Goal: Transaction & Acquisition: Purchase product/service

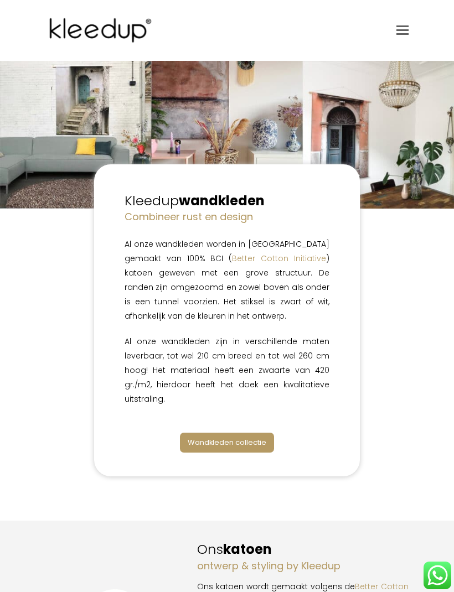
click at [246, 434] on link "Wandkleden collectie" at bounding box center [227, 442] width 94 height 19
click at [242, 436] on link "Wandkleden collectie" at bounding box center [227, 442] width 94 height 19
click at [246, 442] on span "Wandkleden collectie" at bounding box center [227, 442] width 79 height 11
click at [244, 439] on span "Wandkleden collectie" at bounding box center [227, 442] width 79 height 11
click at [404, 35] on link "Toggle mobile menu" at bounding box center [402, 30] width 12 height 17
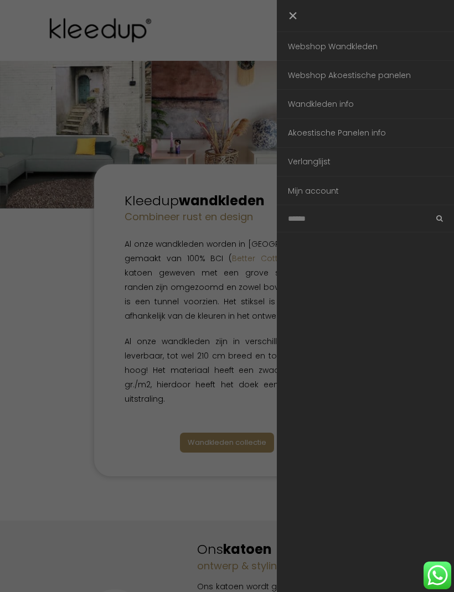
click at [355, 49] on link "Webshop Wandkleden" at bounding box center [365, 46] width 177 height 28
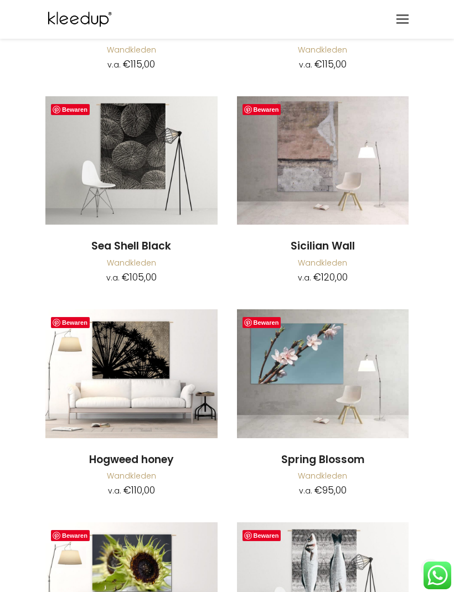
scroll to position [6619, 0]
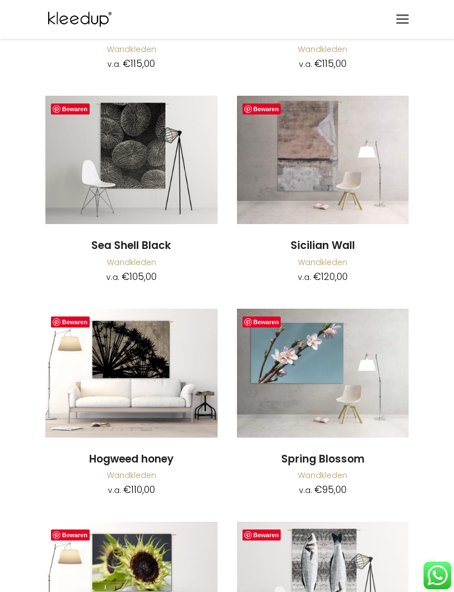
click at [104, 320] on img at bounding box center [131, 373] width 172 height 129
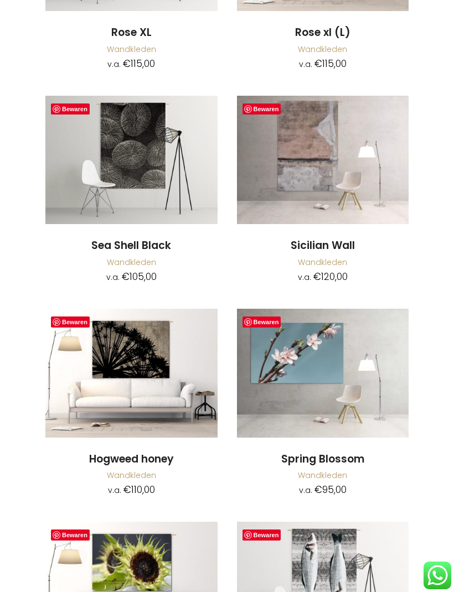
scroll to position [6655, 0]
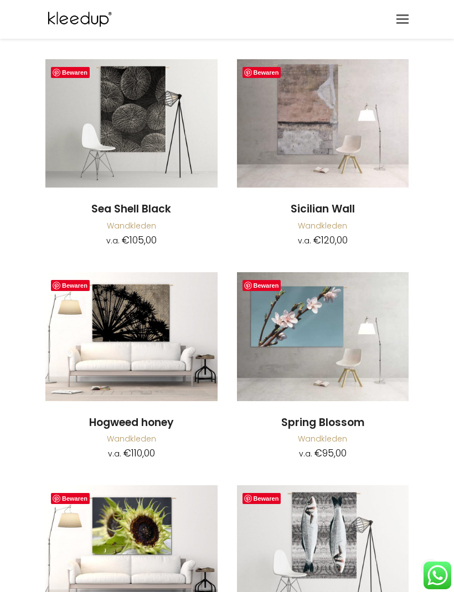
click at [304, 76] on img at bounding box center [323, 123] width 172 height 129
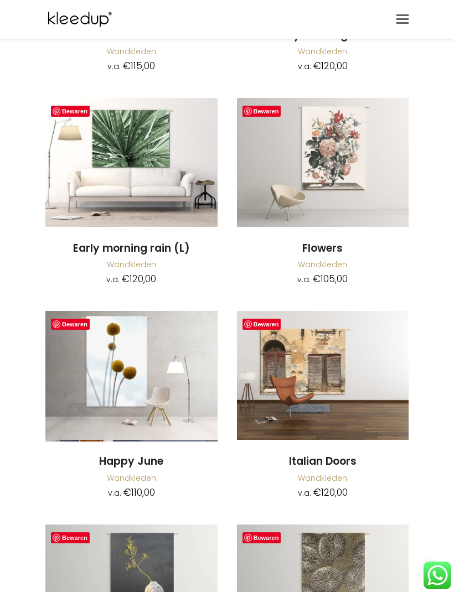
scroll to position [8125, 0]
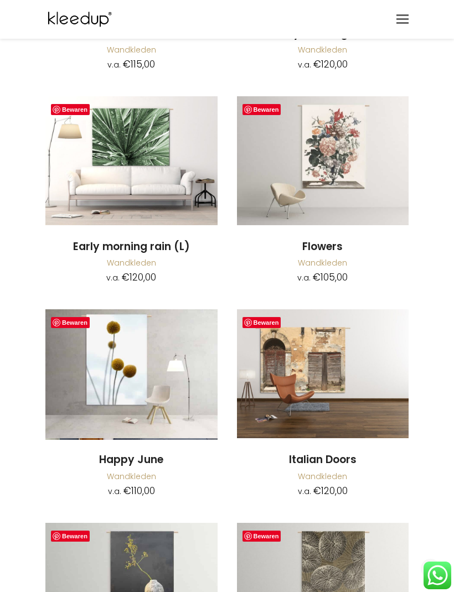
click at [126, 329] on img at bounding box center [131, 373] width 172 height 129
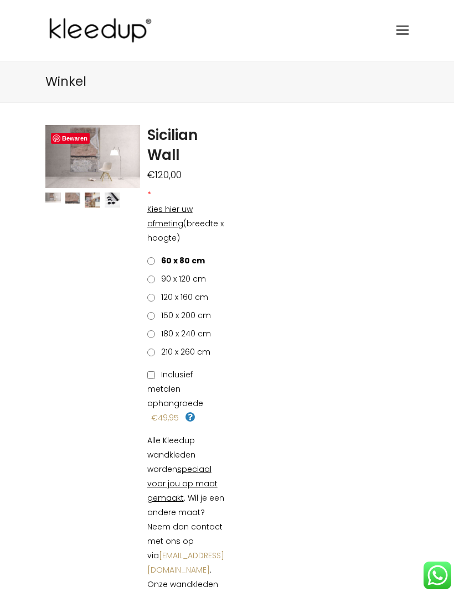
click at [157, 290] on label "120 x 160 cm" at bounding box center [177, 297] width 61 height 14
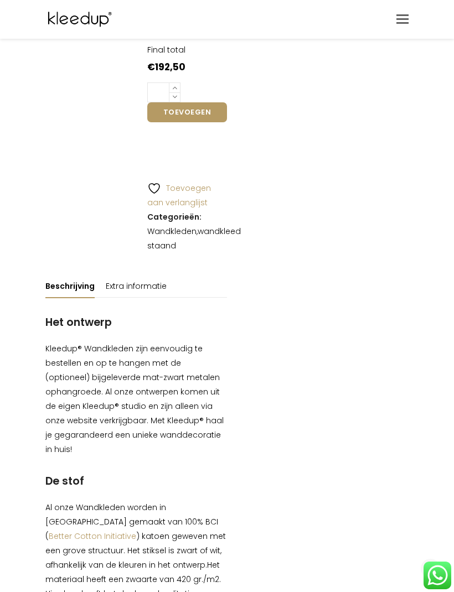
scroll to position [644, 0]
click at [208, 227] on link "wandkleed staand" at bounding box center [194, 239] width 94 height 25
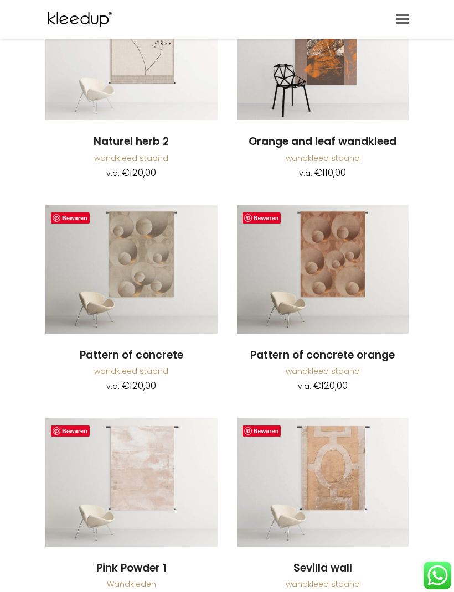
scroll to position [1414, 0]
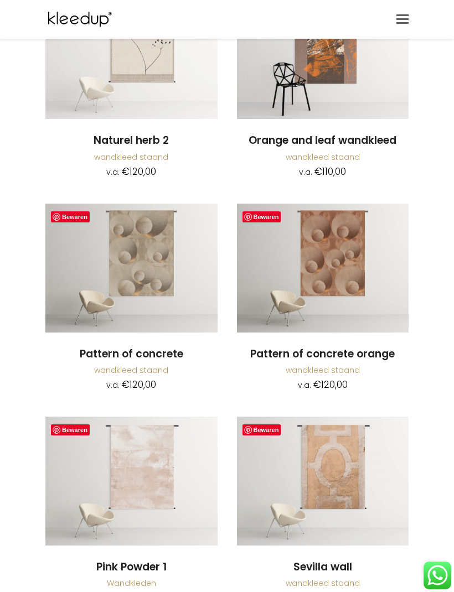
click at [155, 258] on img at bounding box center [131, 268] width 172 height 129
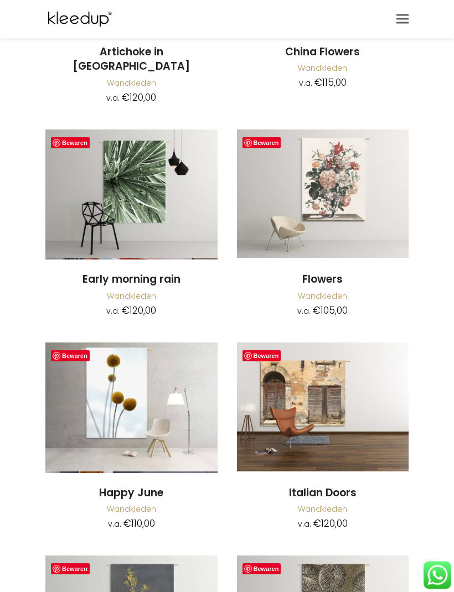
scroll to position [6847, 0]
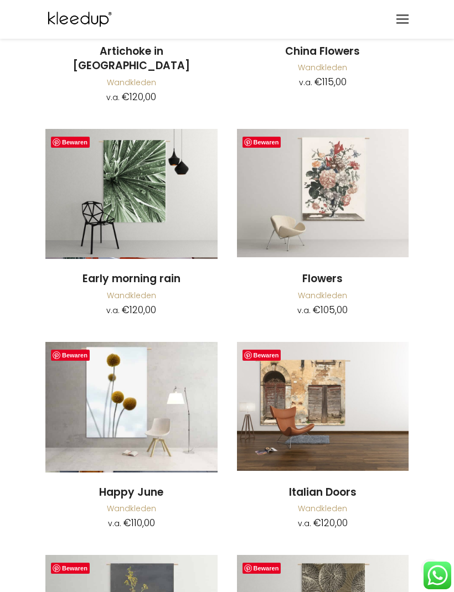
click at [131, 342] on img at bounding box center [131, 406] width 172 height 129
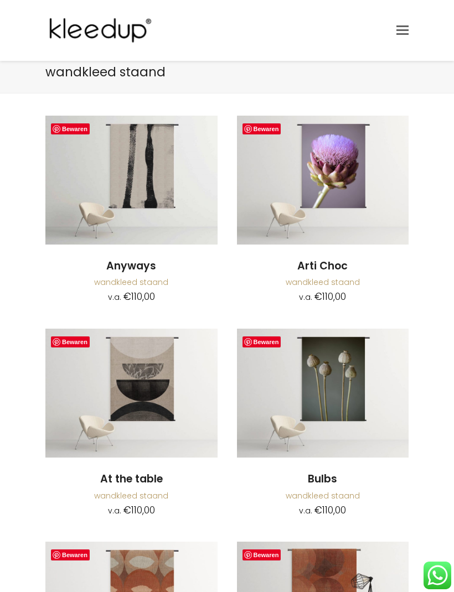
scroll to position [0, 0]
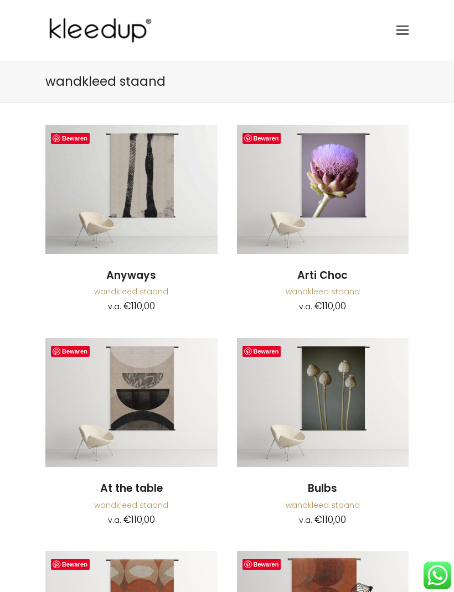
click at [407, 22] on link "Toggle mobile menu" at bounding box center [402, 30] width 12 height 17
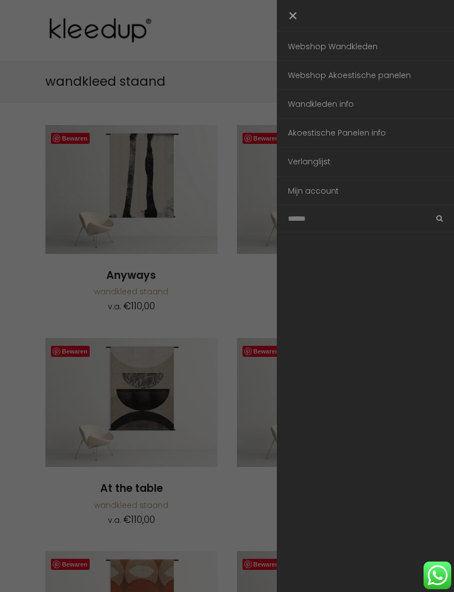
click at [387, 76] on link "Webshop Akoestische panelen" at bounding box center [365, 75] width 177 height 28
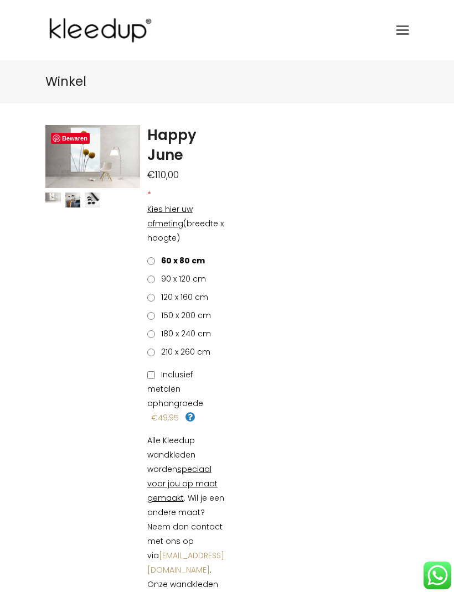
click at [159, 297] on span "120 x 160 cm" at bounding box center [182, 297] width 51 height 11
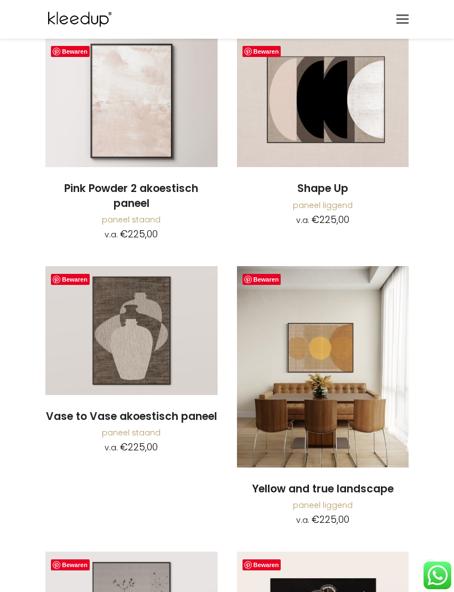
scroll to position [2226, 0]
